Goal: Task Accomplishment & Management: Use online tool/utility

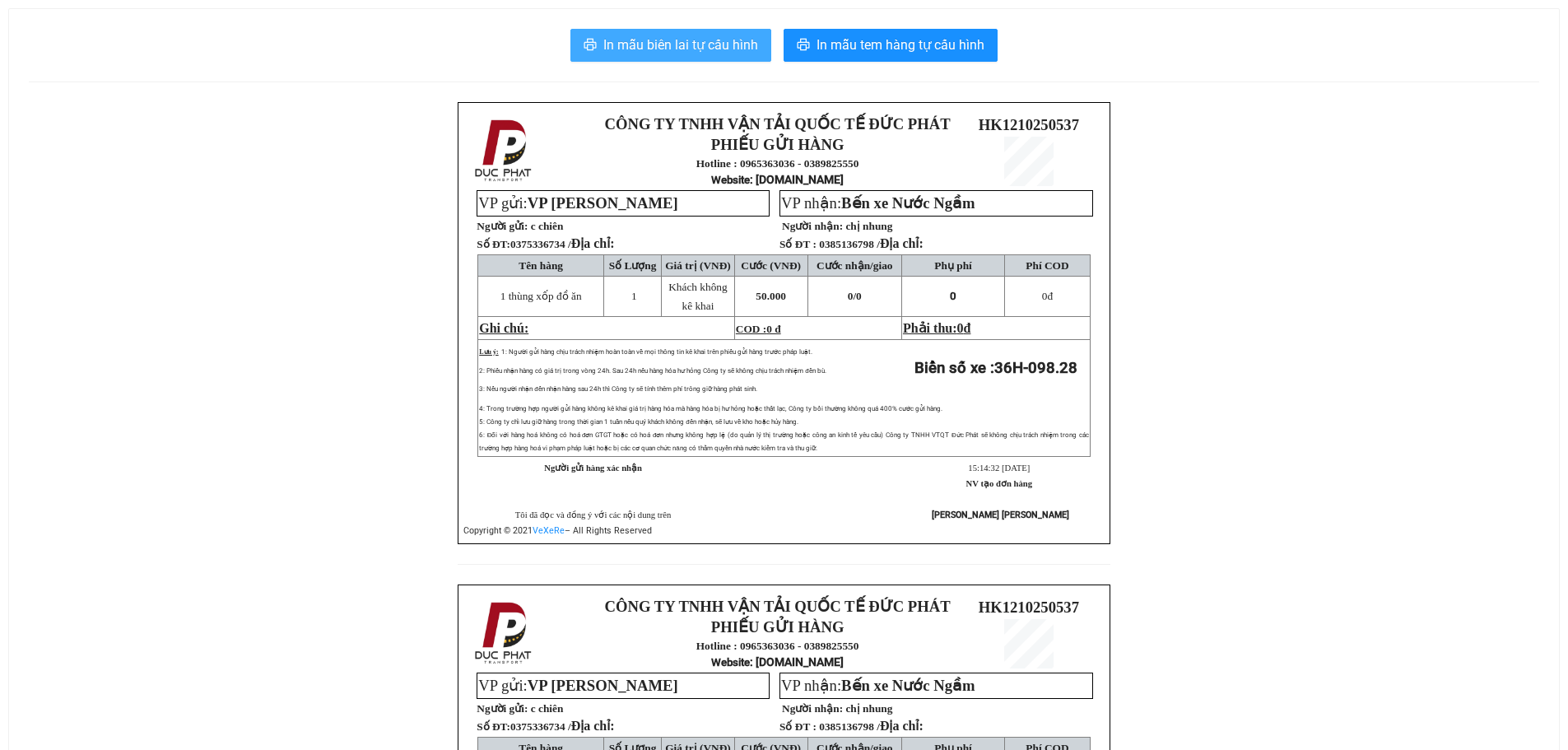
click at [726, 53] on span "In mẫu biên lai tự cấu hình" at bounding box center [680, 44] width 155 height 20
click at [697, 49] on span "In mẫu biên lai tự cấu hình" at bounding box center [680, 44] width 155 height 20
click at [642, 42] on span "In mẫu biên lai tự cấu hình" at bounding box center [680, 44] width 155 height 20
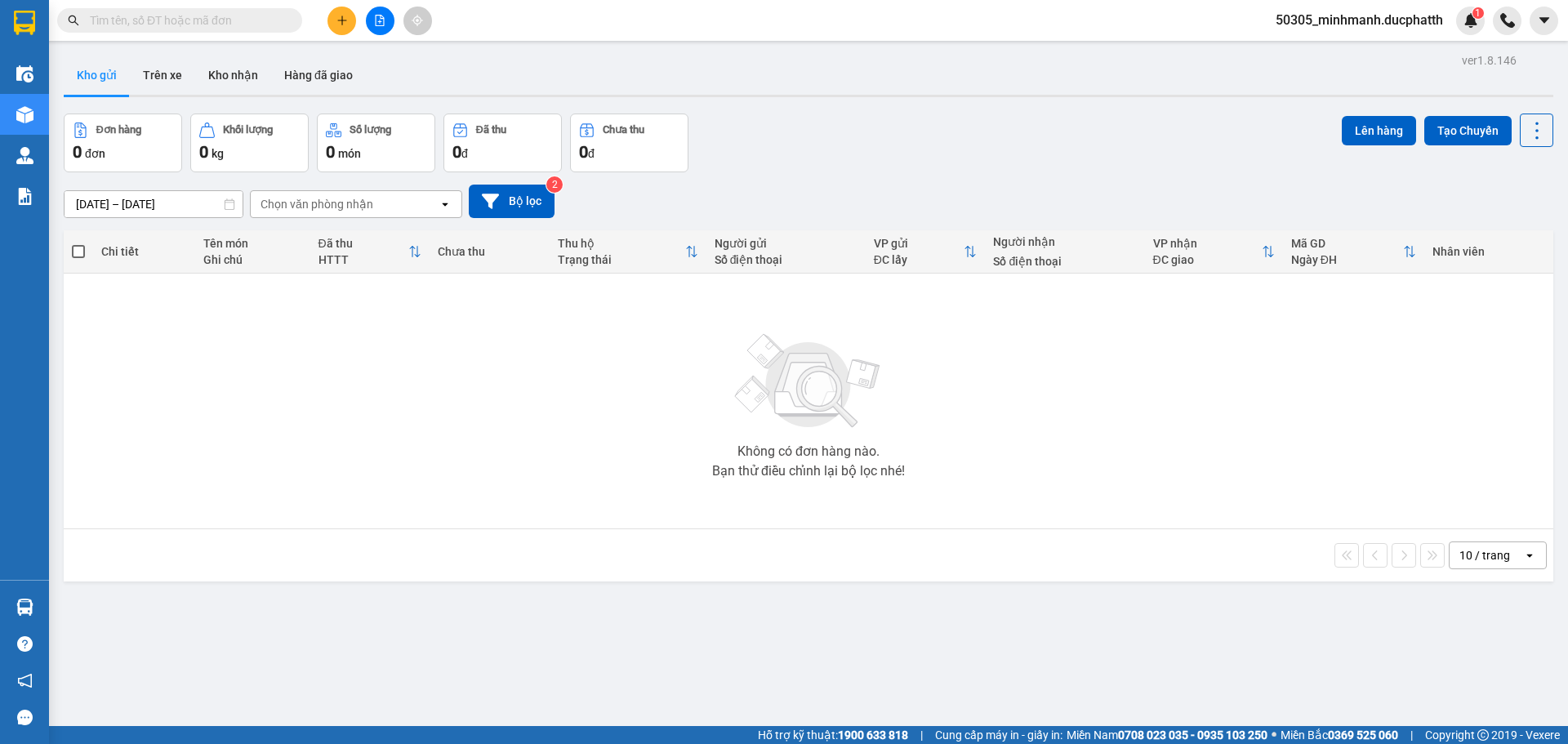
click at [387, 19] on button at bounding box center [380, 20] width 29 height 29
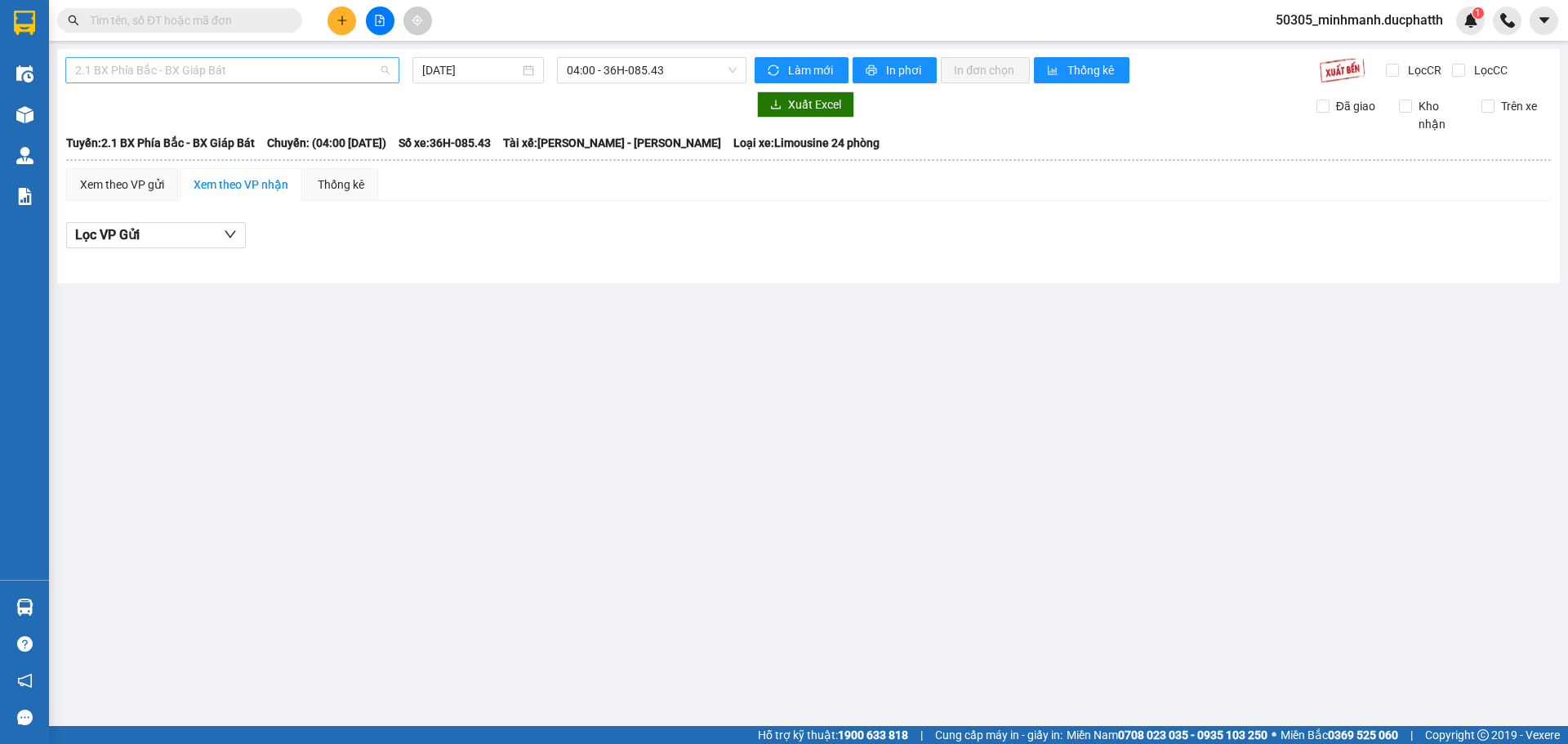
click at [203, 74] on span "2.1 BX Phía Bắc - BX Giáp Bát" at bounding box center [232, 70] width 315 height 25
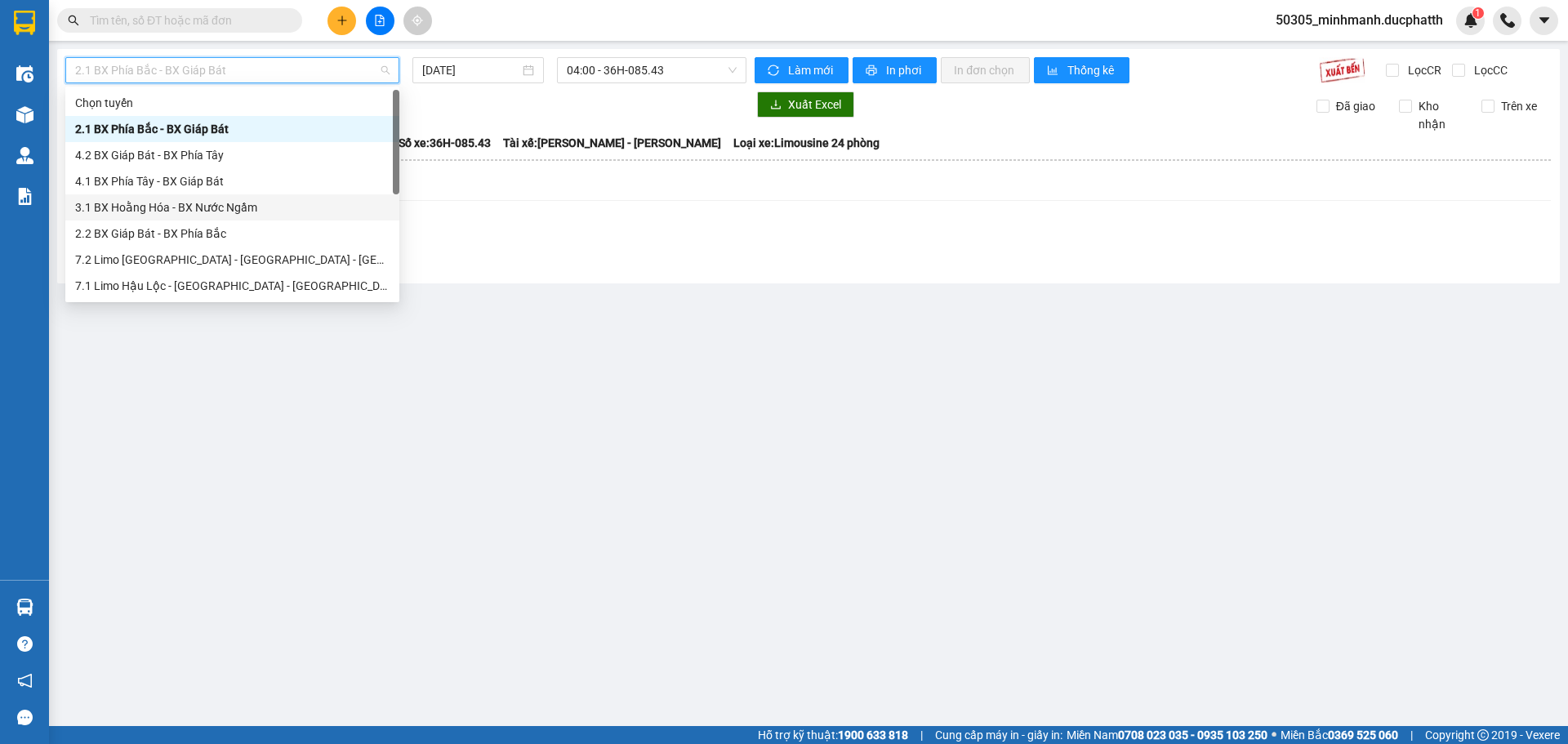
click at [190, 199] on div "3.1 BX Hoằng Hóa - BX Nước Ngầm" at bounding box center [232, 207] width 315 height 18
type input "12/10/2025"
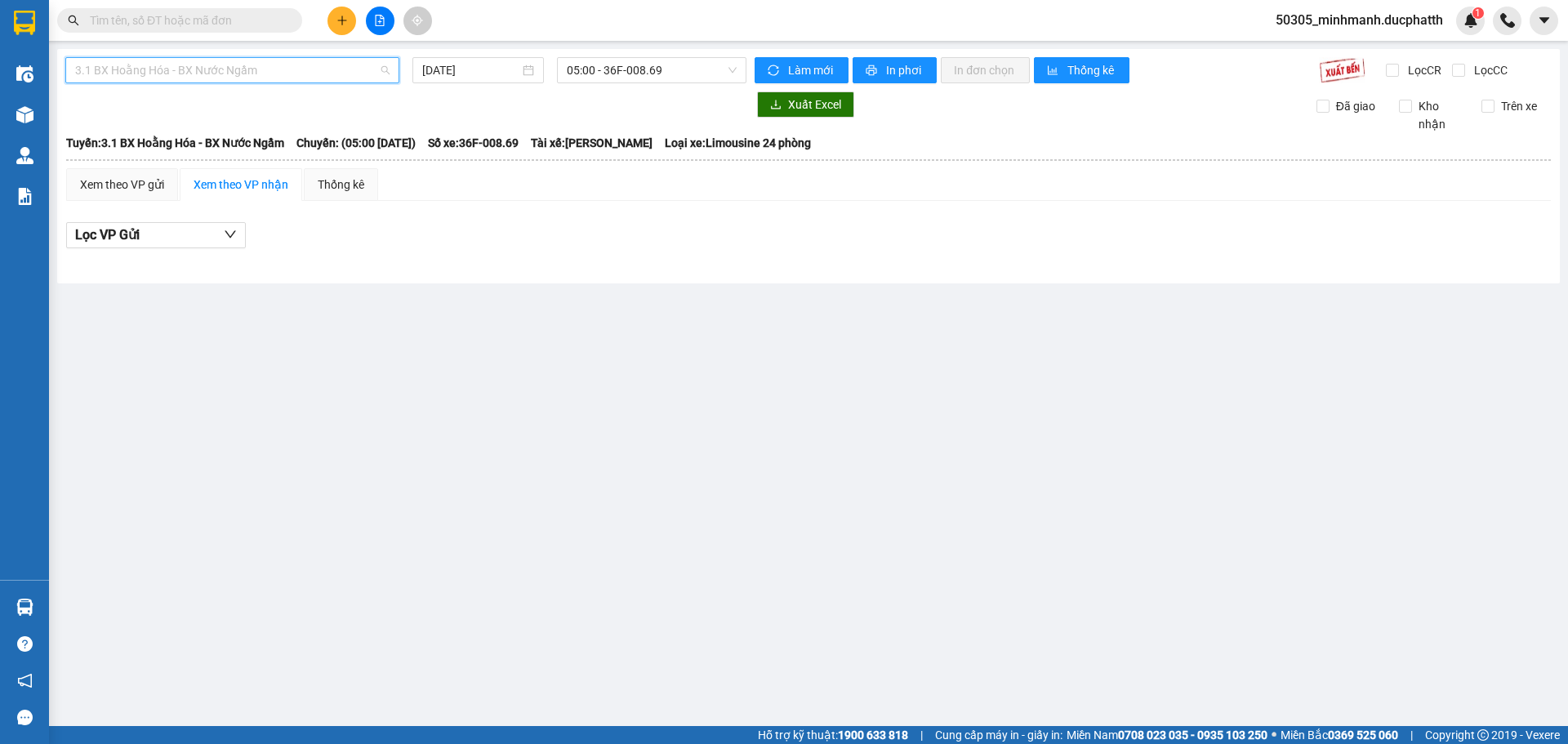
click at [238, 76] on span "3.1 BX Hoằng Hóa - BX Nước Ngầm" at bounding box center [232, 70] width 315 height 25
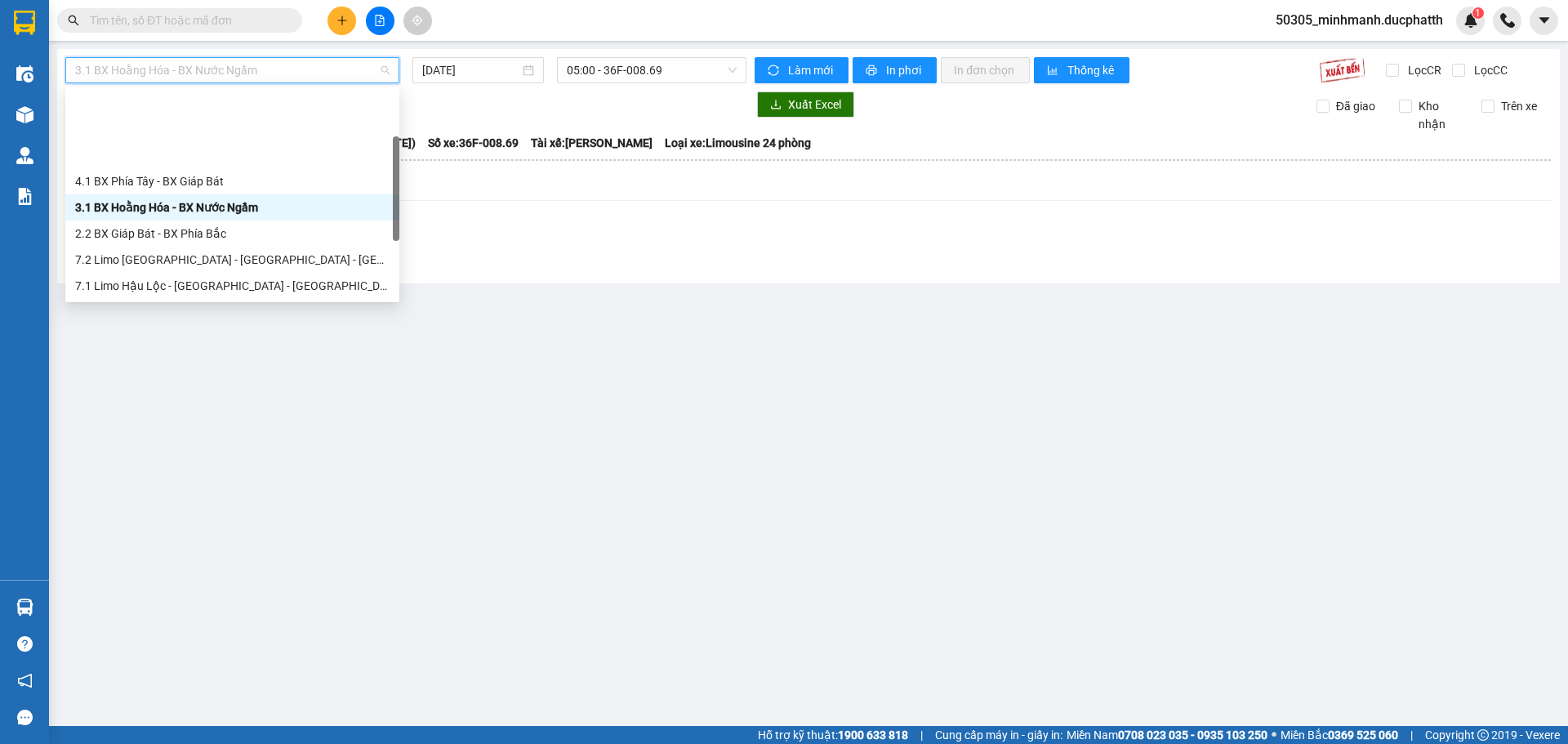
scroll to position [183, 0]
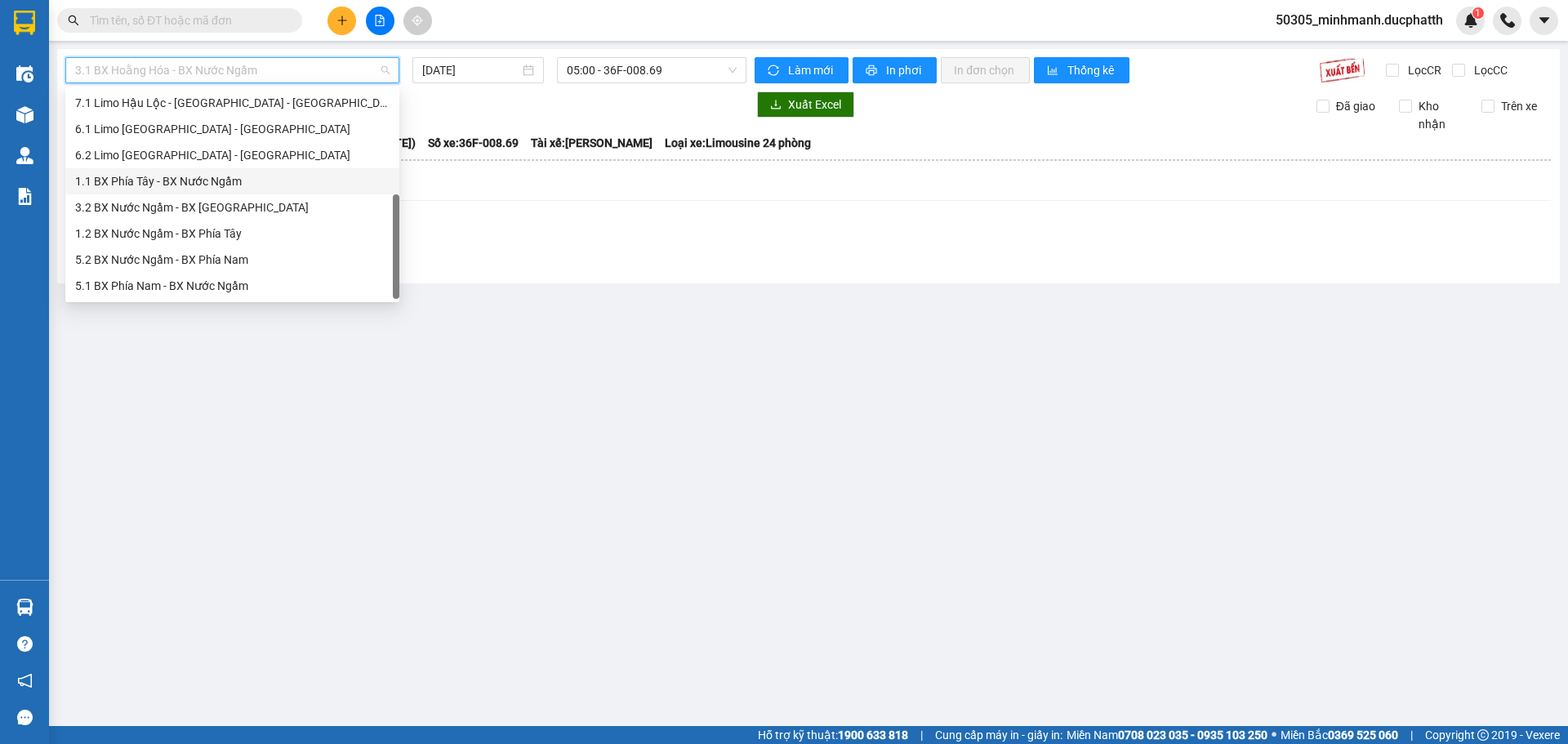
click at [189, 184] on div "1.1 BX Phía Tây - BX Nước Ngầm" at bounding box center [232, 181] width 315 height 18
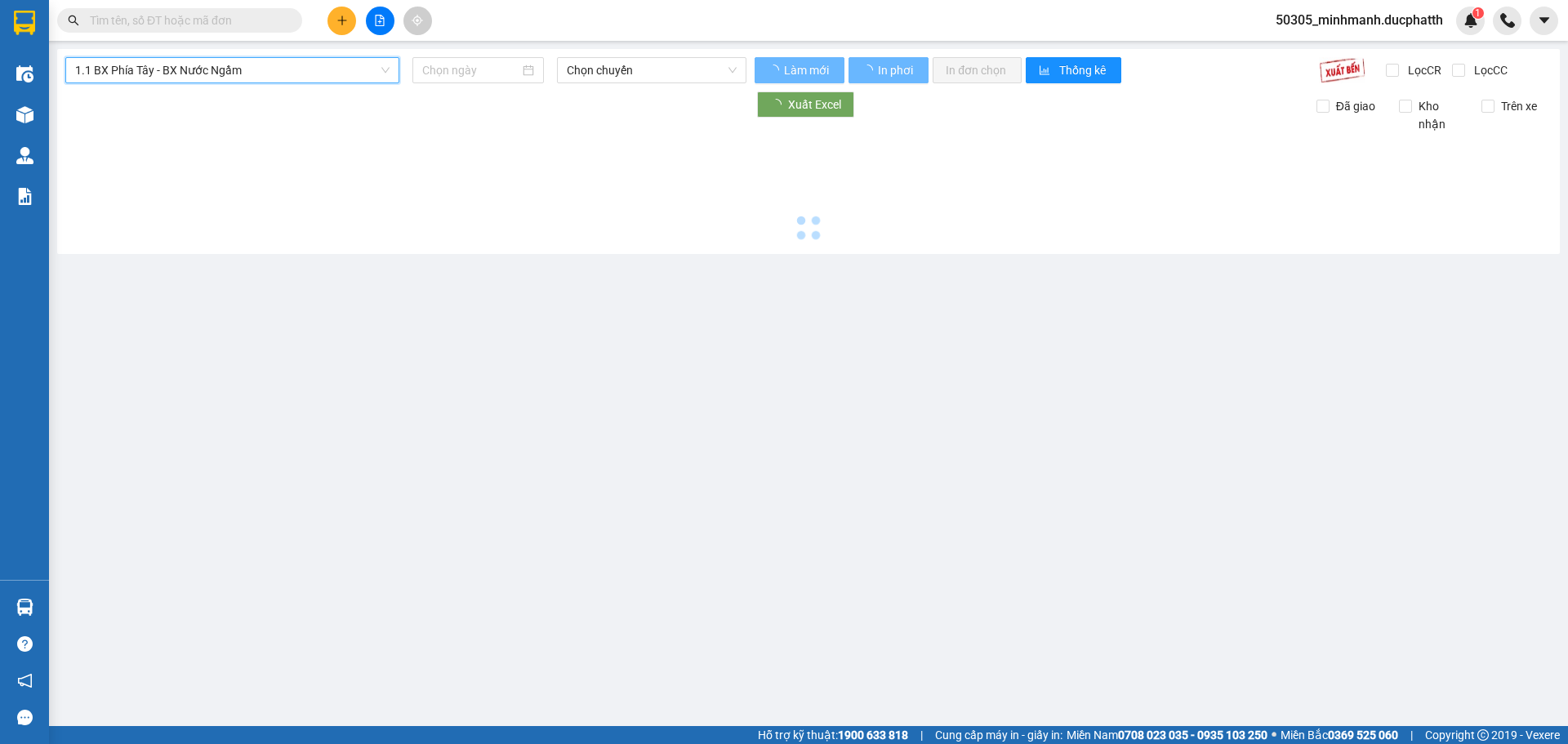
type input "12/10/2025"
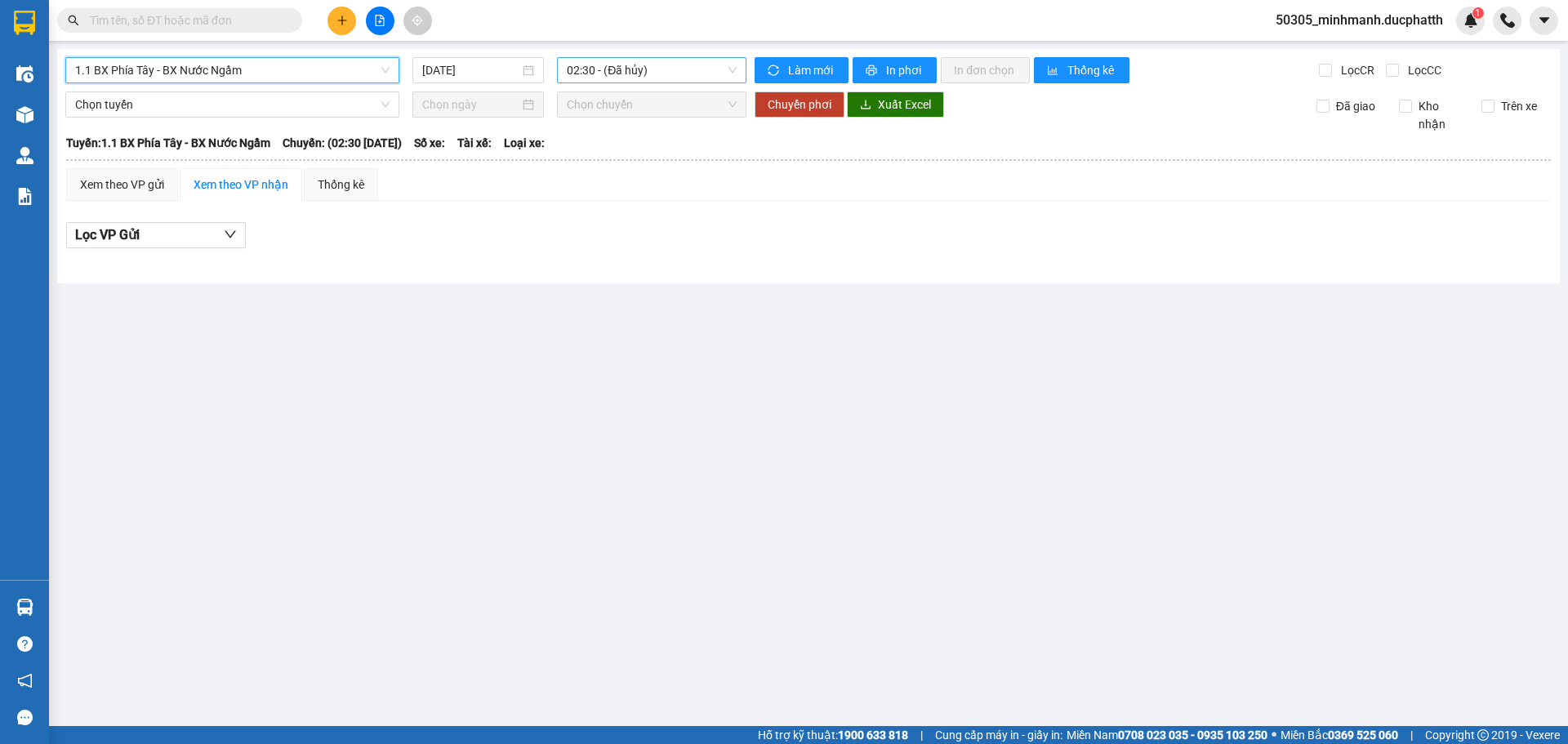
click at [678, 77] on span "02:30 - (Đã hủy)" at bounding box center [652, 70] width 170 height 25
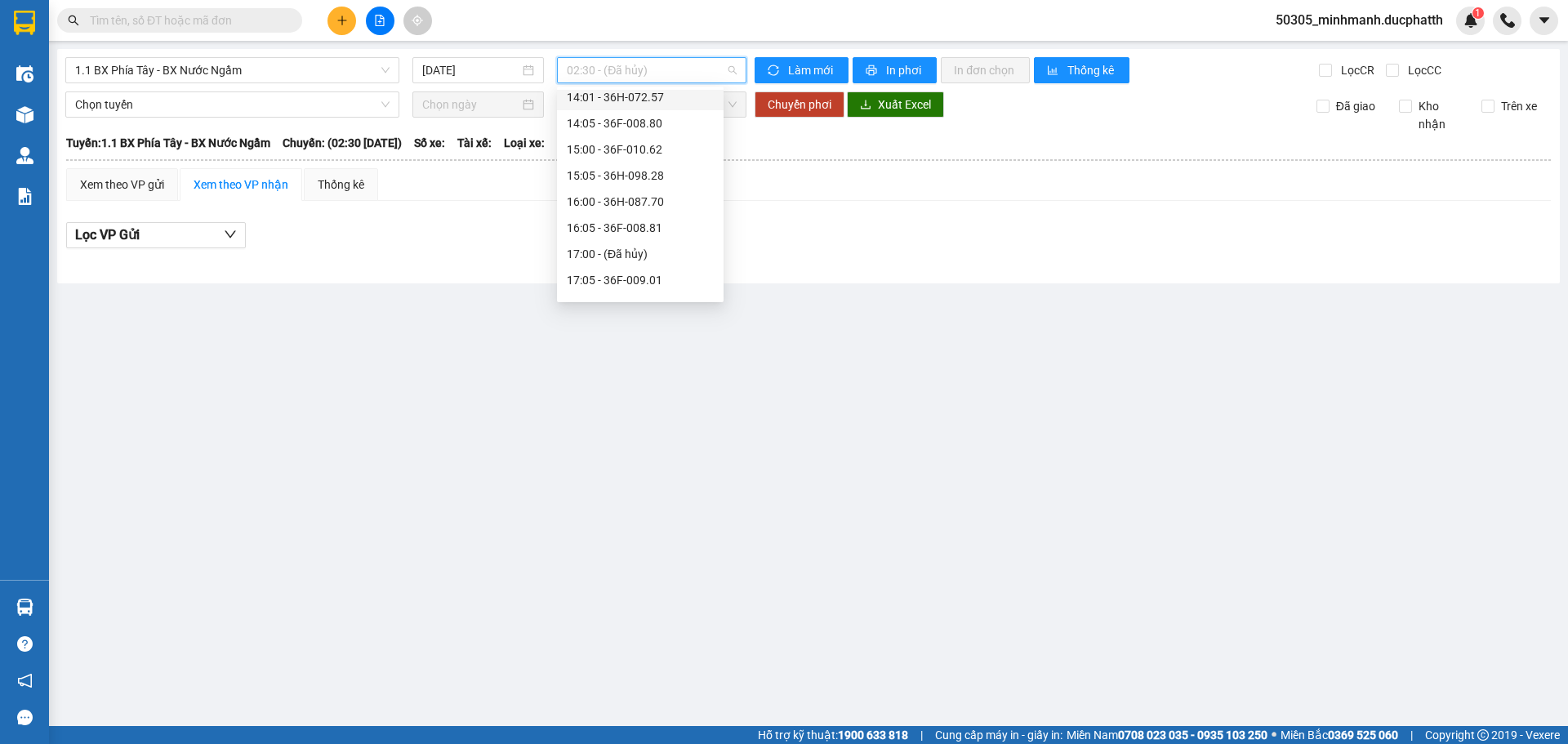
scroll to position [734, 0]
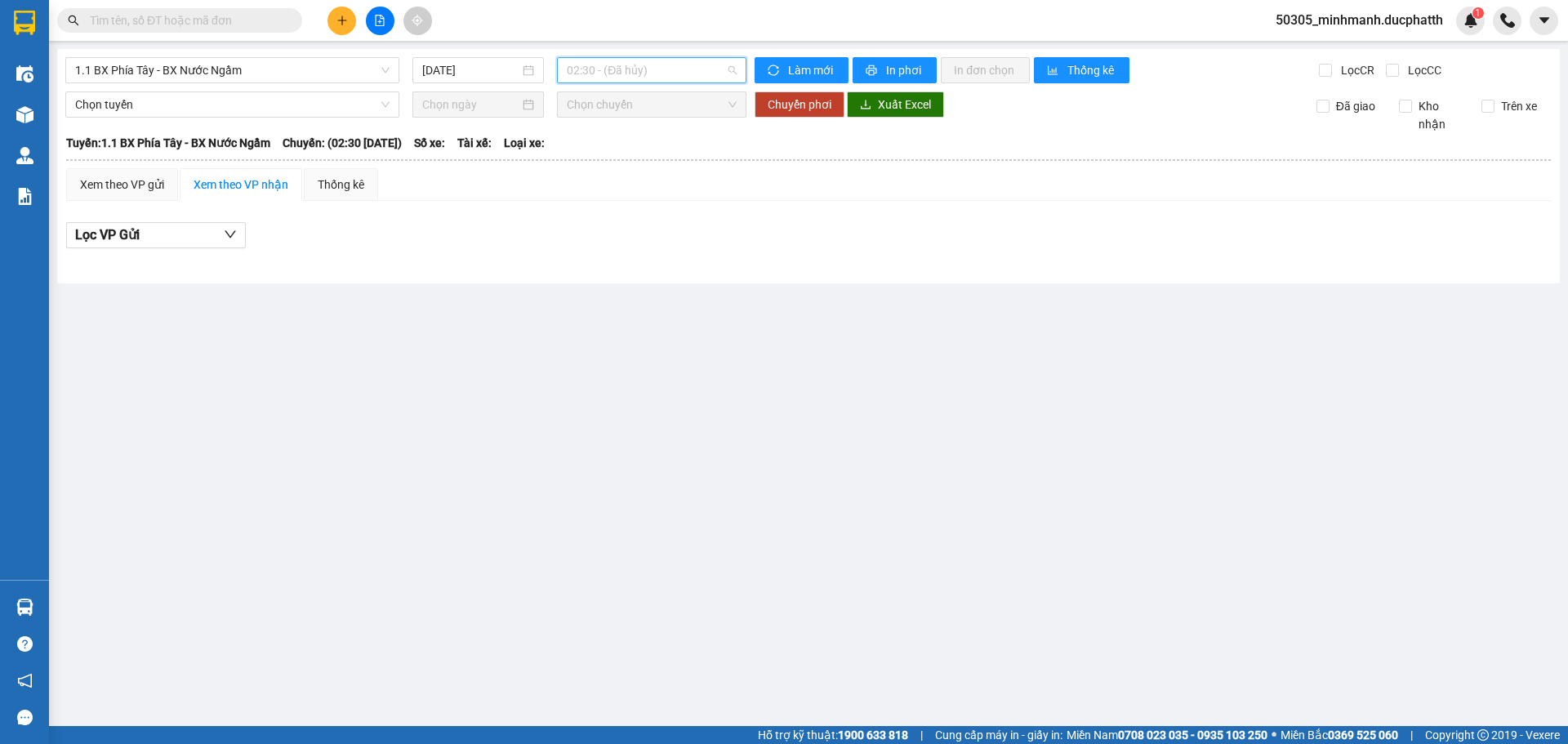
click at [640, 65] on span "02:30 - (Đã hủy)" at bounding box center [652, 70] width 170 height 25
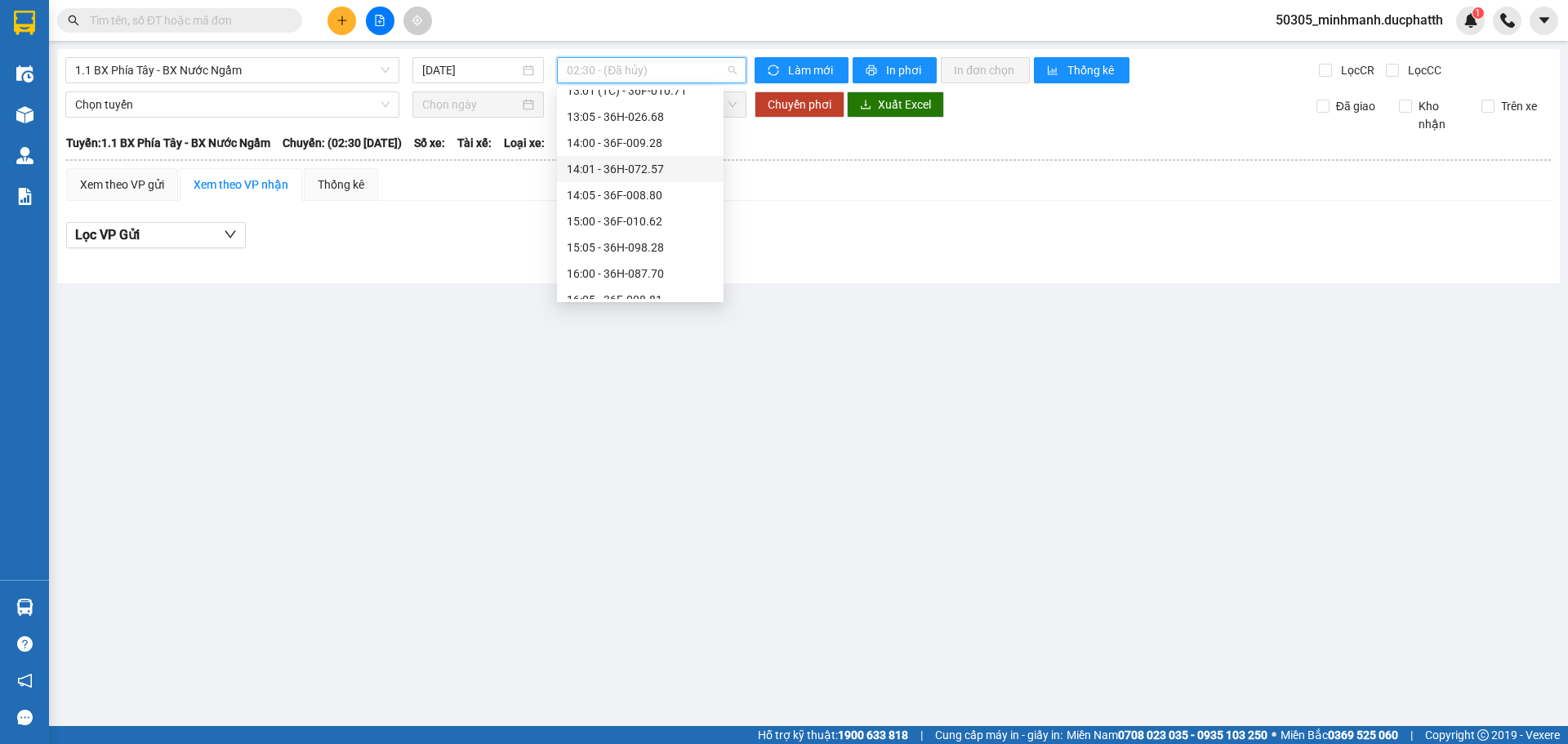
scroll to position [598, 0]
click at [642, 237] on div "15:05 - 36H-098.28" at bounding box center [641, 237] width 147 height 18
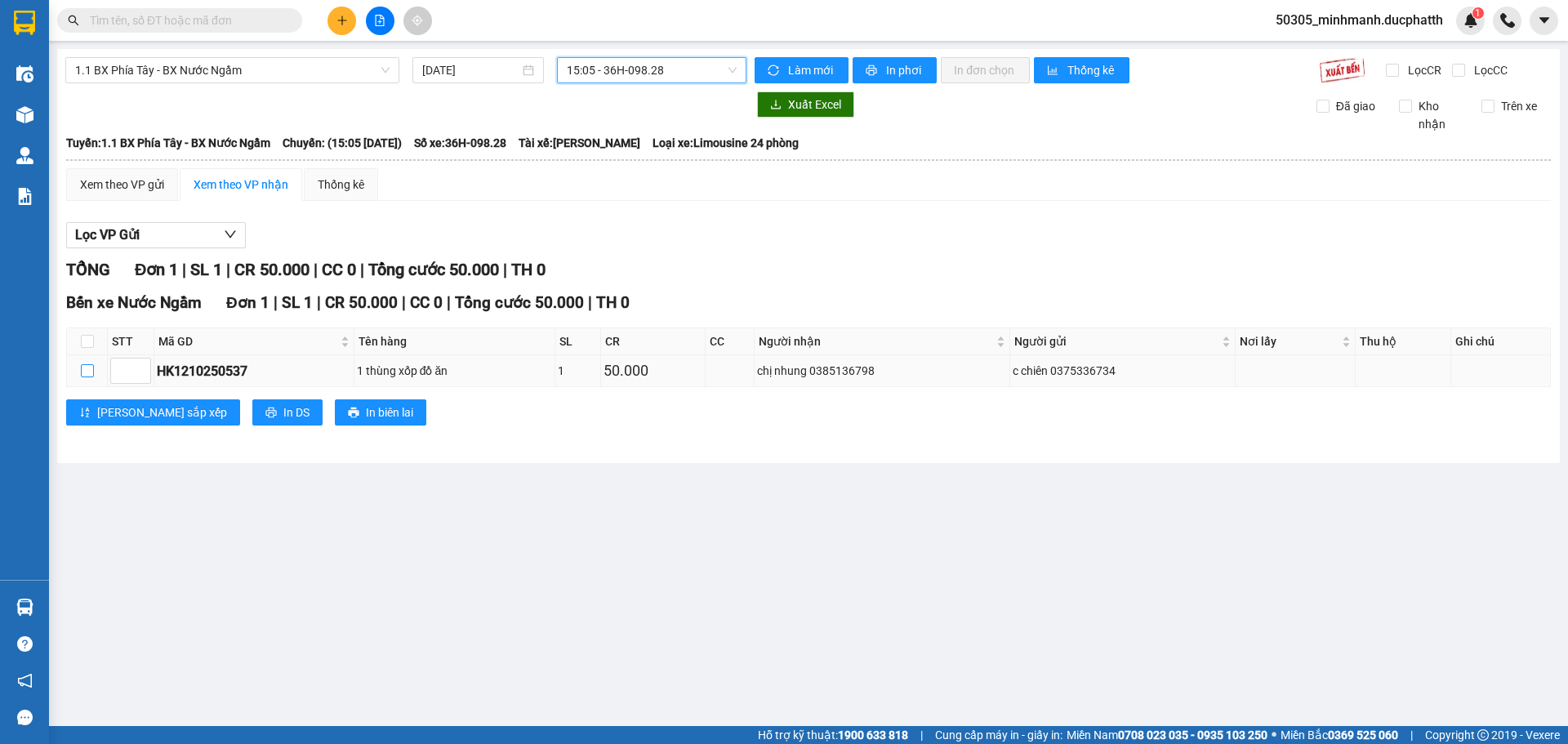
click at [89, 363] on label at bounding box center [87, 371] width 13 height 18
click at [89, 365] on input "checkbox" at bounding box center [87, 371] width 13 height 13
checkbox input "true"
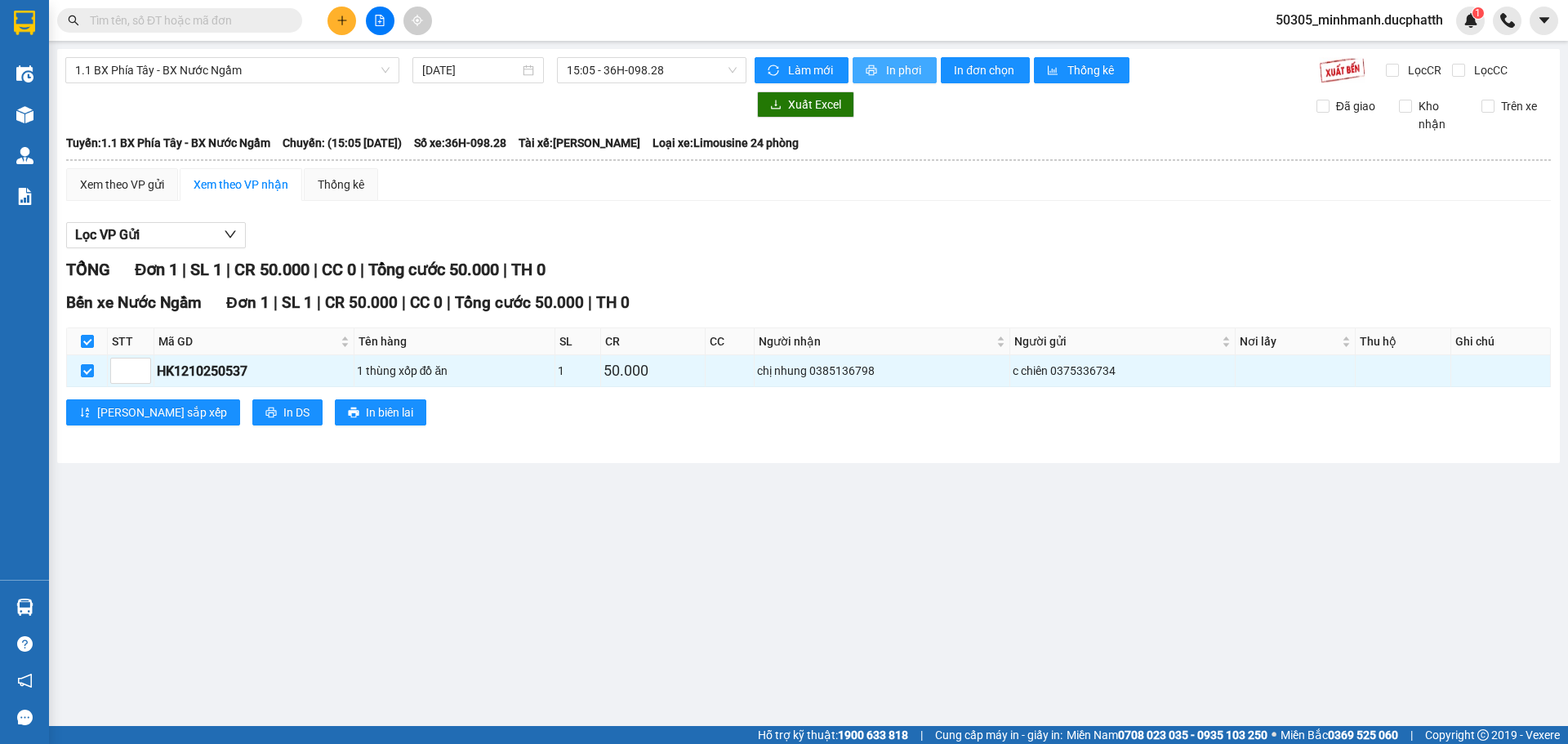
click at [916, 74] on span "In phơi" at bounding box center [905, 70] width 38 height 18
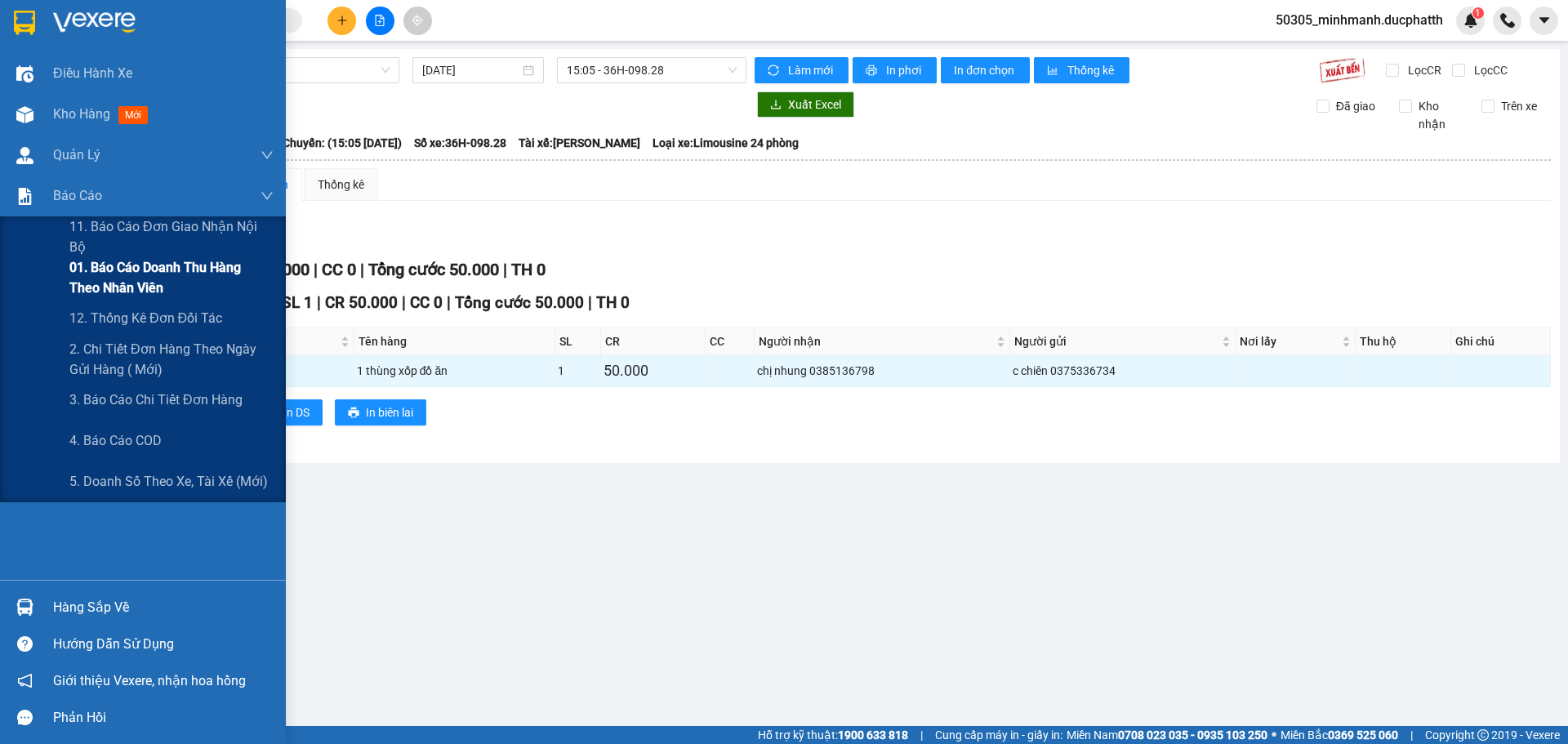
click at [92, 273] on span "01. Báo cáo doanh thu hàng theo nhân viên" at bounding box center [171, 277] width 204 height 41
